Goal: Check status

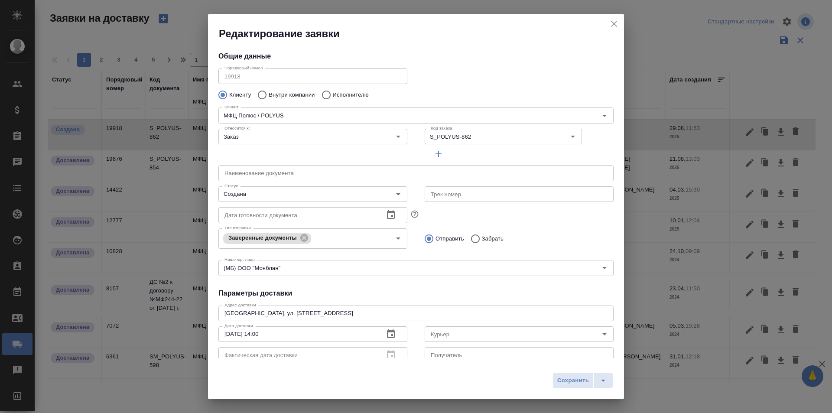
scroll to position [118, 0]
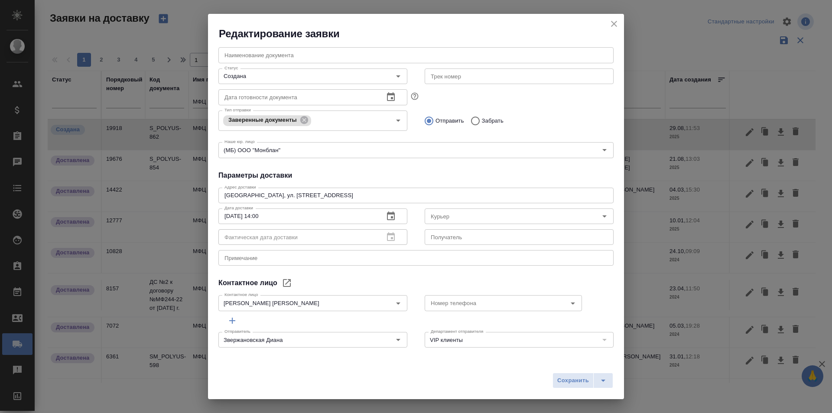
click at [619, 23] on icon "close" at bounding box center [614, 24] width 10 height 10
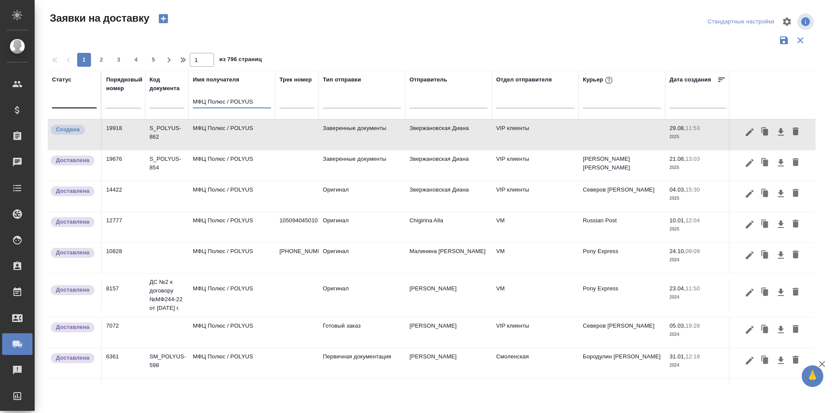
drag, startPoint x: 263, startPoint y: 103, endPoint x: 84, endPoint y: 100, distance: 178.6
click at [84, 100] on tr "Статус Порядковый номер Код документа Имя получателя МФЦ Полюс / POLYUS Трек но…" at bounding box center [497, 95] width 899 height 49
click at [120, 107] on input "text" at bounding box center [123, 102] width 35 height 12
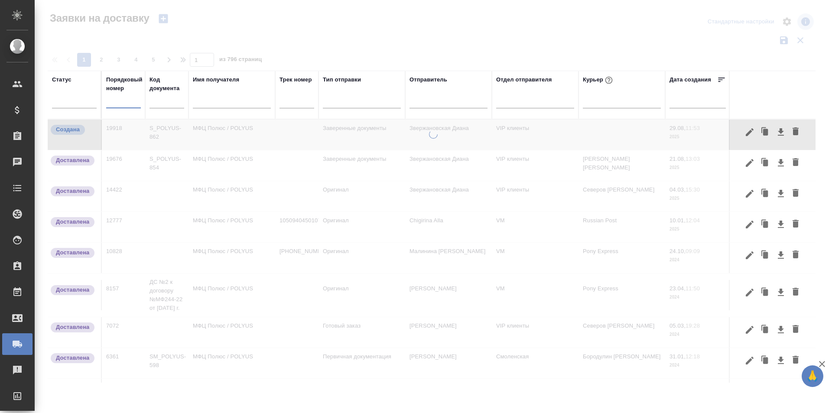
paste input "19858"
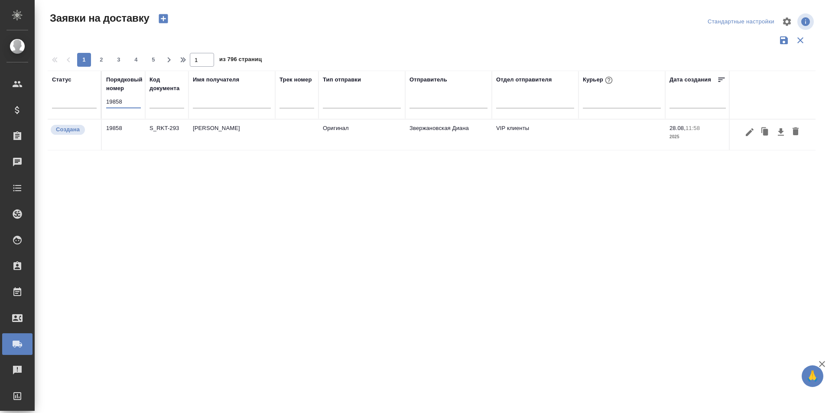
click at [138, 101] on input "19858" at bounding box center [123, 102] width 35 height 12
paste input "13"
type input "19813"
